Goal: Transaction & Acquisition: Purchase product/service

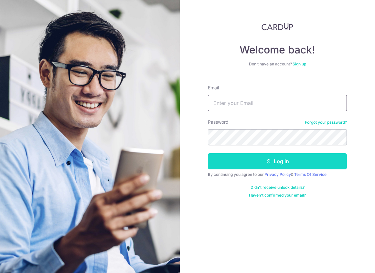
type input "z.ghulam@gmail.com"
click at [280, 162] on button "Log in" at bounding box center [277, 161] width 139 height 16
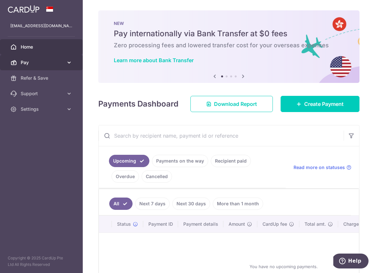
click at [43, 58] on link "Pay" at bounding box center [41, 63] width 83 height 16
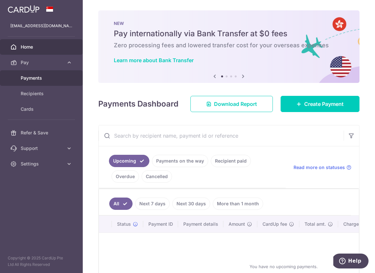
click at [40, 80] on span "Payments" at bounding box center [42, 78] width 43 height 6
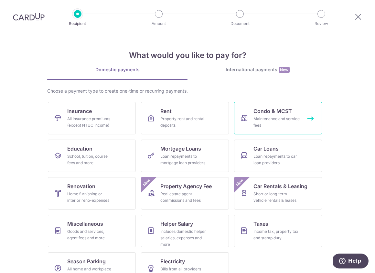
scroll to position [17, 0]
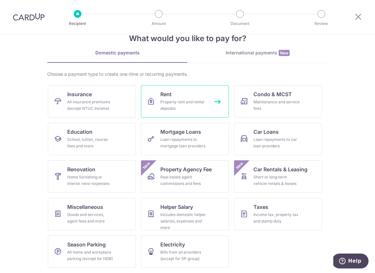
click at [167, 104] on div "Property rent and rental deposits" at bounding box center [183, 105] width 47 height 13
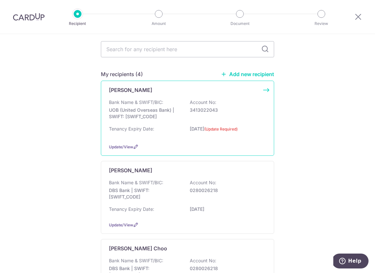
scroll to position [27, 0]
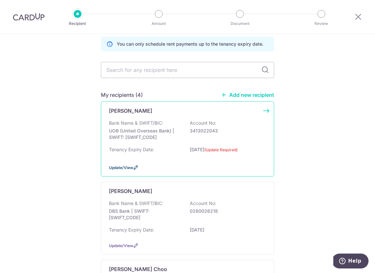
click at [127, 167] on span "Update/View" at bounding box center [121, 167] width 24 height 5
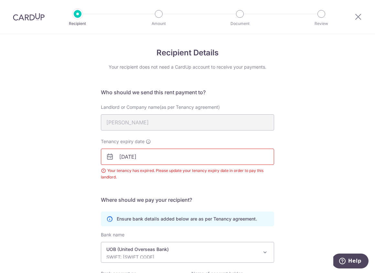
scroll to position [76, 0]
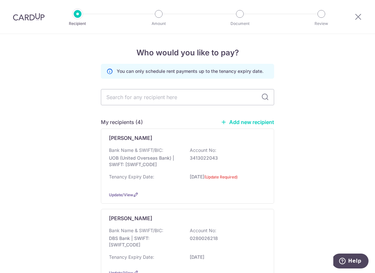
click at [248, 124] on link "Add new recipient" at bounding box center [247, 122] width 53 height 6
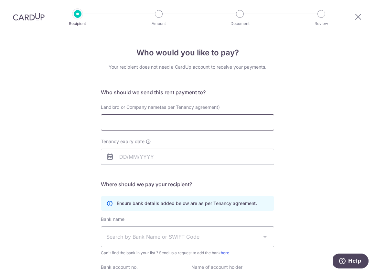
click at [246, 124] on input "Landlord or Company name(as per Tenancy agreement)" at bounding box center [187, 122] width 173 height 16
type input "Elsie Lim Yian Hoon & Alynn Tan Chor Luang"
click at [155, 158] on input "Tenancy expiry date" at bounding box center [187, 156] width 173 height 16
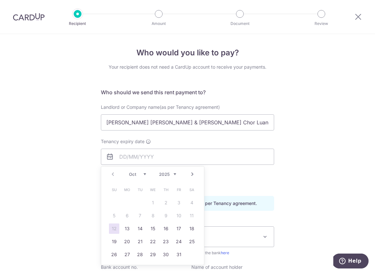
drag, startPoint x: 182, startPoint y: 175, endPoint x: 178, endPoint y: 175, distance: 4.5
click at [181, 175] on div "Prev Next Oct Nov Dec 2025 2026 2027 2028 2029 2030 2031 2032 2033 2034 2035" at bounding box center [152, 174] width 103 height 16
click at [174, 174] on select "2025 2026 2027 2028 2029 2030 2031 2032 2033 2034 2035" at bounding box center [167, 173] width 17 height 5
click at [145, 173] on select "Jan Feb Mar Apr May Jun Jul Aug Sep Oct Nov Dec" at bounding box center [137, 173] width 17 height 5
click at [191, 228] on link "18" at bounding box center [192, 228] width 10 height 10
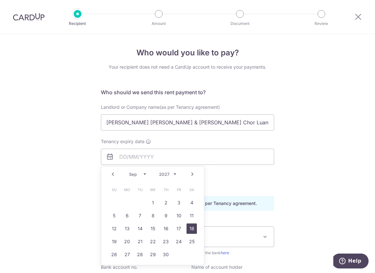
type input "[DATE]"
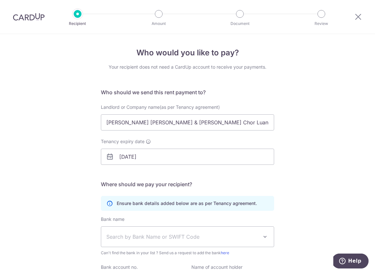
click at [325, 193] on div "Who would you like to pay? Your recipient does not need a CardUp account to rec…" at bounding box center [187, 188] width 375 height 308
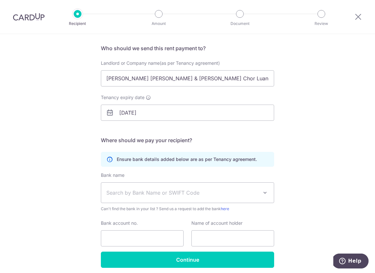
scroll to position [45, 0]
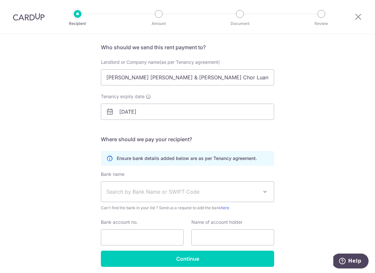
click at [155, 194] on span "Search by Bank Name or SWIFT Code" at bounding box center [182, 192] width 152 height 8
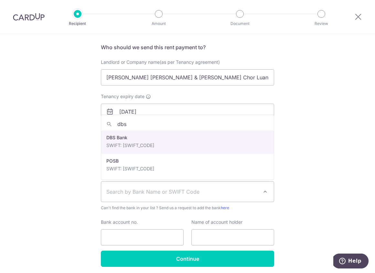
type input "dbs"
select select "6"
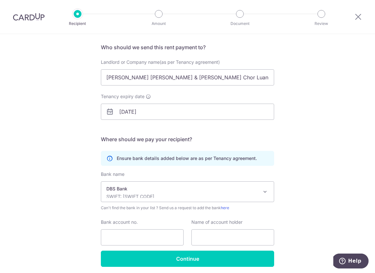
click at [150, 223] on div "Bank account no." at bounding box center [142, 232] width 83 height 27
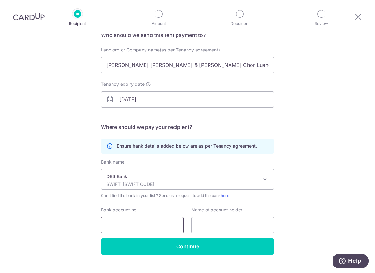
scroll to position [69, 0]
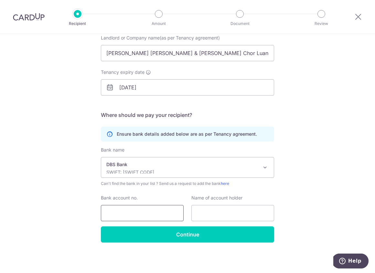
click at [149, 212] on input "Bank account no." at bounding box center [142, 213] width 83 height 16
type input "0561120842"
drag, startPoint x: 230, startPoint y: 53, endPoint x: -1, endPoint y: 50, distance: 230.2
click at [0, 50] on html "Recipient Amount Document Review Who would you like to pay? Your recipient does…" at bounding box center [187, 136] width 375 height 273
click at [228, 210] on input "text" at bounding box center [232, 213] width 83 height 16
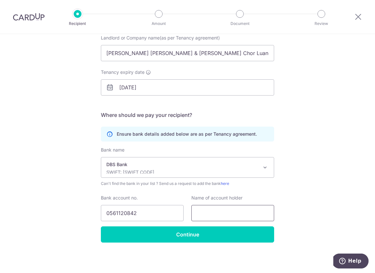
paste input "[PERSON_NAME] [PERSON_NAME] & [PERSON_NAME] Chor Luang"
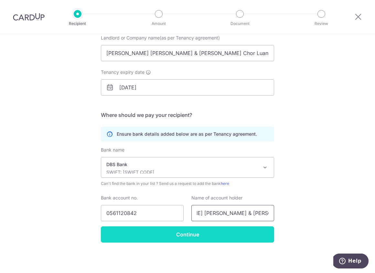
type input "[PERSON_NAME] [PERSON_NAME] & [PERSON_NAME] Chor Luang"
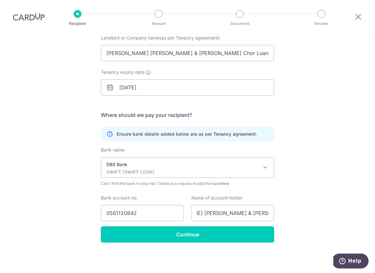
click at [192, 238] on input "Continue" at bounding box center [187, 234] width 173 height 16
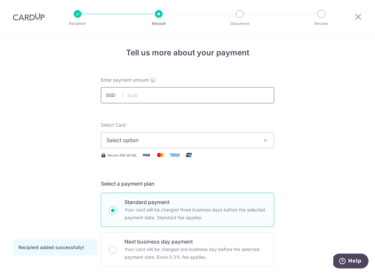
click at [156, 98] on input "text" at bounding box center [187, 95] width 173 height 16
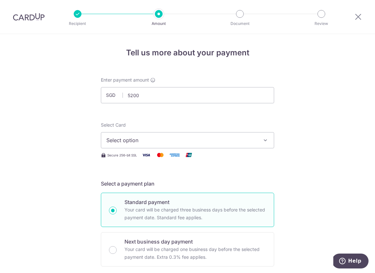
type input "5,200.00"
click at [234, 141] on span "Select option" at bounding box center [181, 140] width 151 height 8
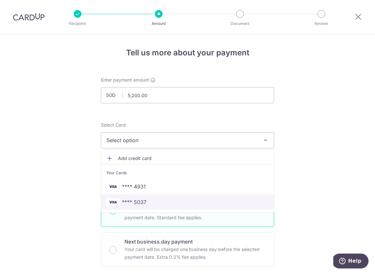
click at [142, 201] on span "**** 5037" at bounding box center [134, 202] width 25 height 8
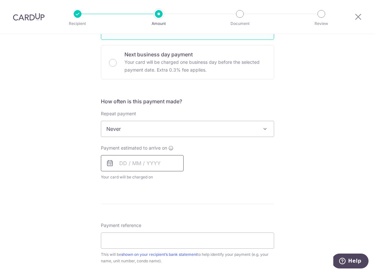
scroll to position [190, 0]
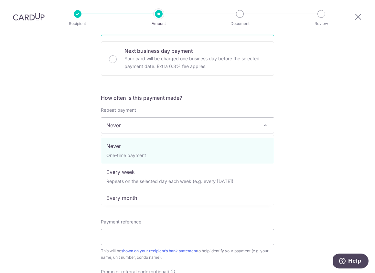
click at [182, 122] on span "Never" at bounding box center [187, 125] width 173 height 16
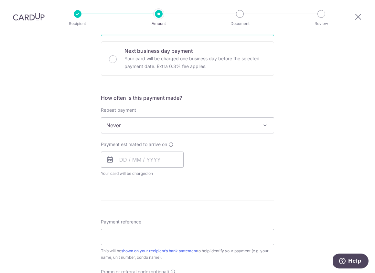
click at [182, 122] on span "Never" at bounding box center [187, 125] width 173 height 16
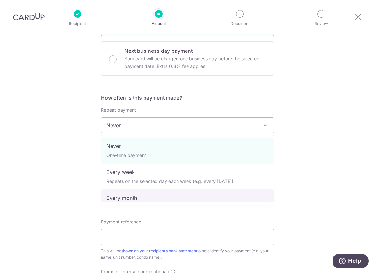
select select "3"
type input "[DATE]"
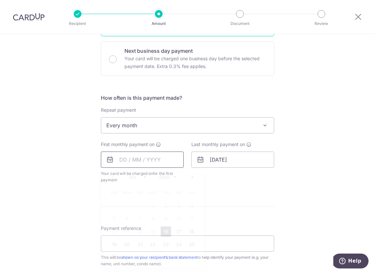
click at [127, 158] on input "text" at bounding box center [142, 159] width 83 height 16
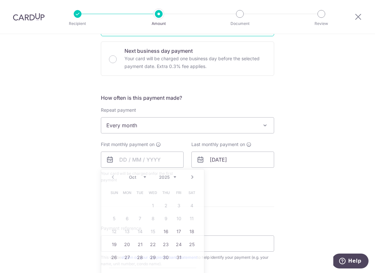
click at [338, 188] on div "Tell us more about your payment Enter payment amount SGD 5,200.00 5200.00 Recip…" at bounding box center [187, 139] width 375 height 591
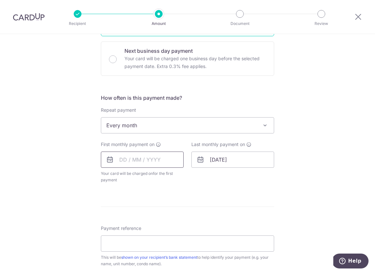
click at [148, 163] on input "text" at bounding box center [142, 159] width 83 height 16
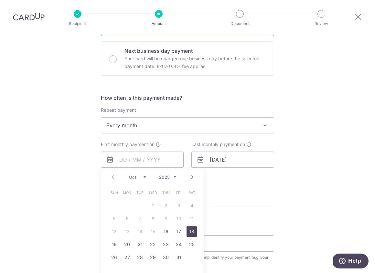
click at [190, 230] on link "18" at bounding box center [192, 231] width 10 height 10
type input "[DATE]"
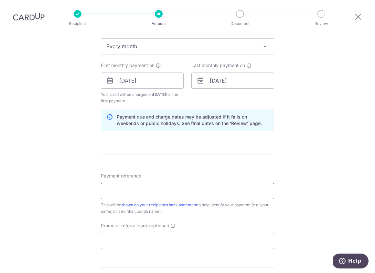
scroll to position [270, 0]
click at [222, 193] on input "Payment reference" at bounding box center [187, 190] width 173 height 16
type input "e"
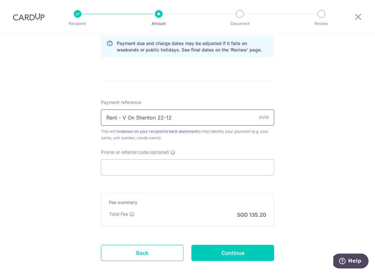
scroll to position [354, 0]
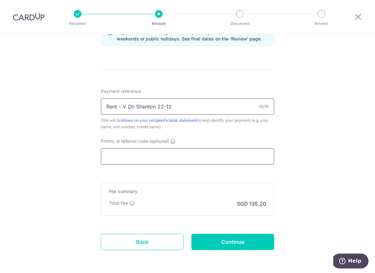
type input "Rent - V On Shenton 22-12"
click at [191, 157] on input "Promo or referral code (optional)" at bounding box center [187, 156] width 173 height 16
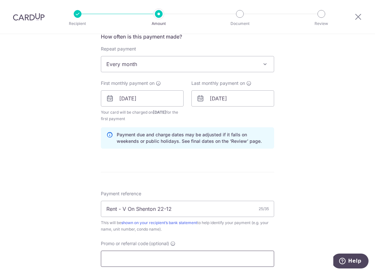
scroll to position [257, 0]
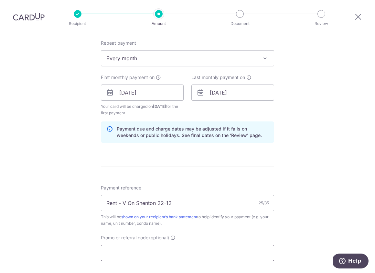
drag, startPoint x: 173, startPoint y: 252, endPoint x: 183, endPoint y: 248, distance: 10.3
click at [173, 252] on input "Promo or referral code (optional)" at bounding box center [187, 252] width 173 height 16
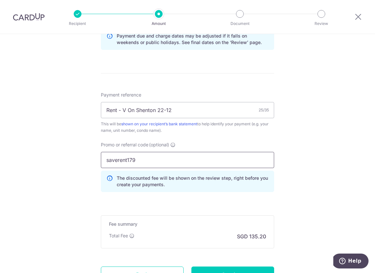
scroll to position [351, 0]
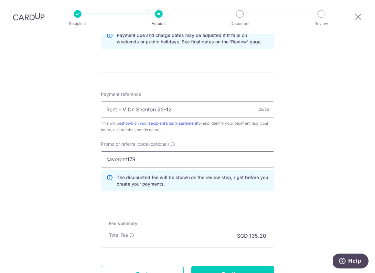
type input "saverent179"
click button "Add Card" at bounding box center [0, 0] width 0 height 0
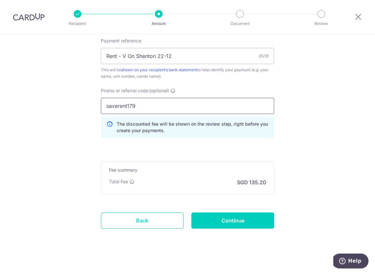
scroll to position [406, 0]
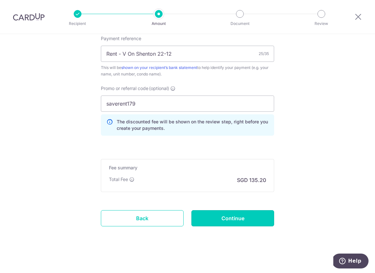
drag, startPoint x: 231, startPoint y: 216, endPoint x: 184, endPoint y: 88, distance: 136.6
click at [181, 54] on input "Rent - V On Shenton 22-12" at bounding box center [187, 54] width 173 height 16
drag, startPoint x: 179, startPoint y: 103, endPoint x: 183, endPoint y: 106, distance: 4.4
click at [180, 103] on input "saverent179" at bounding box center [187, 103] width 173 height 16
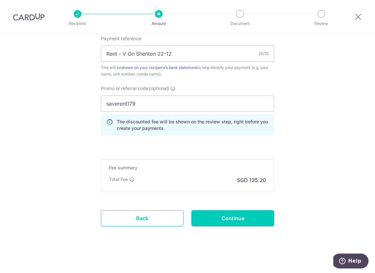
click at [228, 218] on input "Continue" at bounding box center [232, 218] width 83 height 16
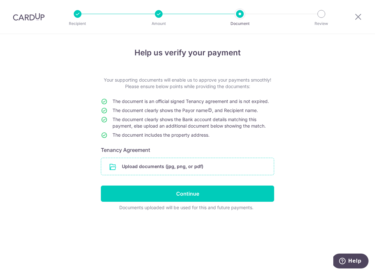
click at [188, 165] on input "file" at bounding box center [187, 166] width 173 height 17
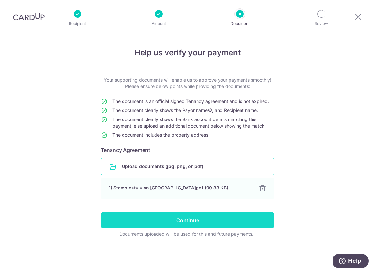
click at [261, 187] on div at bounding box center [263, 188] width 8 height 8
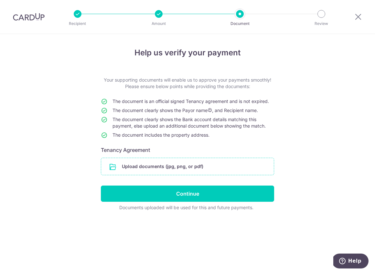
click at [193, 170] on input "file" at bounding box center [187, 166] width 173 height 17
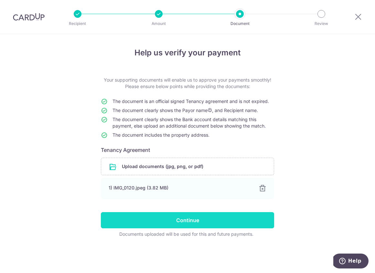
click at [196, 219] on input "Continue" at bounding box center [187, 220] width 173 height 16
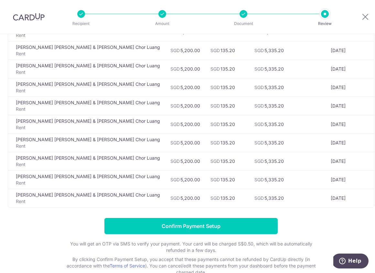
scroll to position [376, 0]
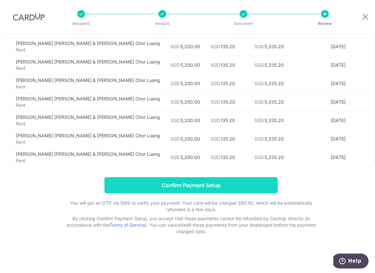
click at [195, 184] on input "Confirm Payment Setup" at bounding box center [190, 185] width 173 height 16
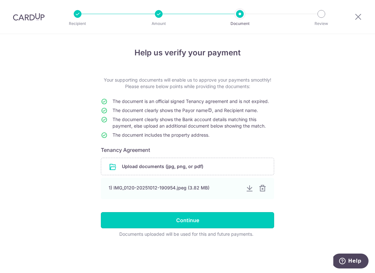
click at [203, 220] on input "Continue" at bounding box center [187, 220] width 173 height 16
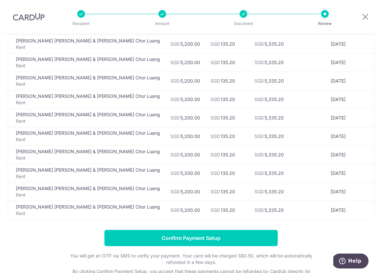
scroll to position [376, 0]
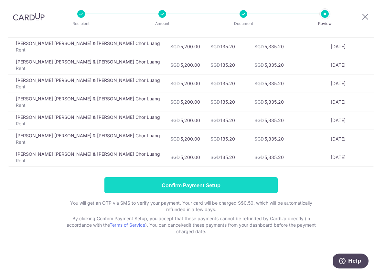
click at [195, 184] on input "Confirm Payment Setup" at bounding box center [190, 185] width 173 height 16
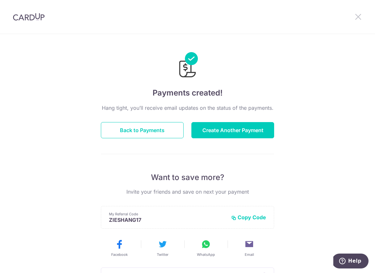
click at [357, 18] on icon at bounding box center [358, 17] width 8 height 8
